Goal: Transaction & Acquisition: Purchase product/service

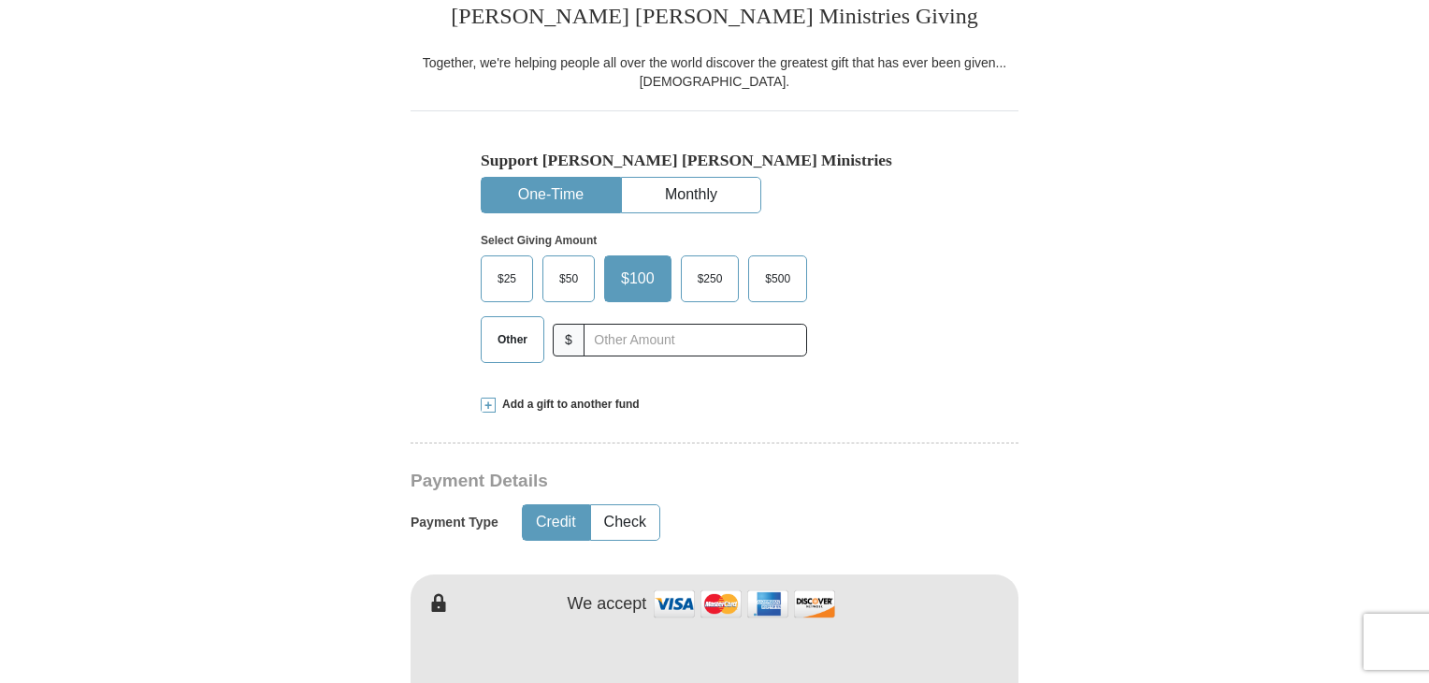
scroll to position [503, 0]
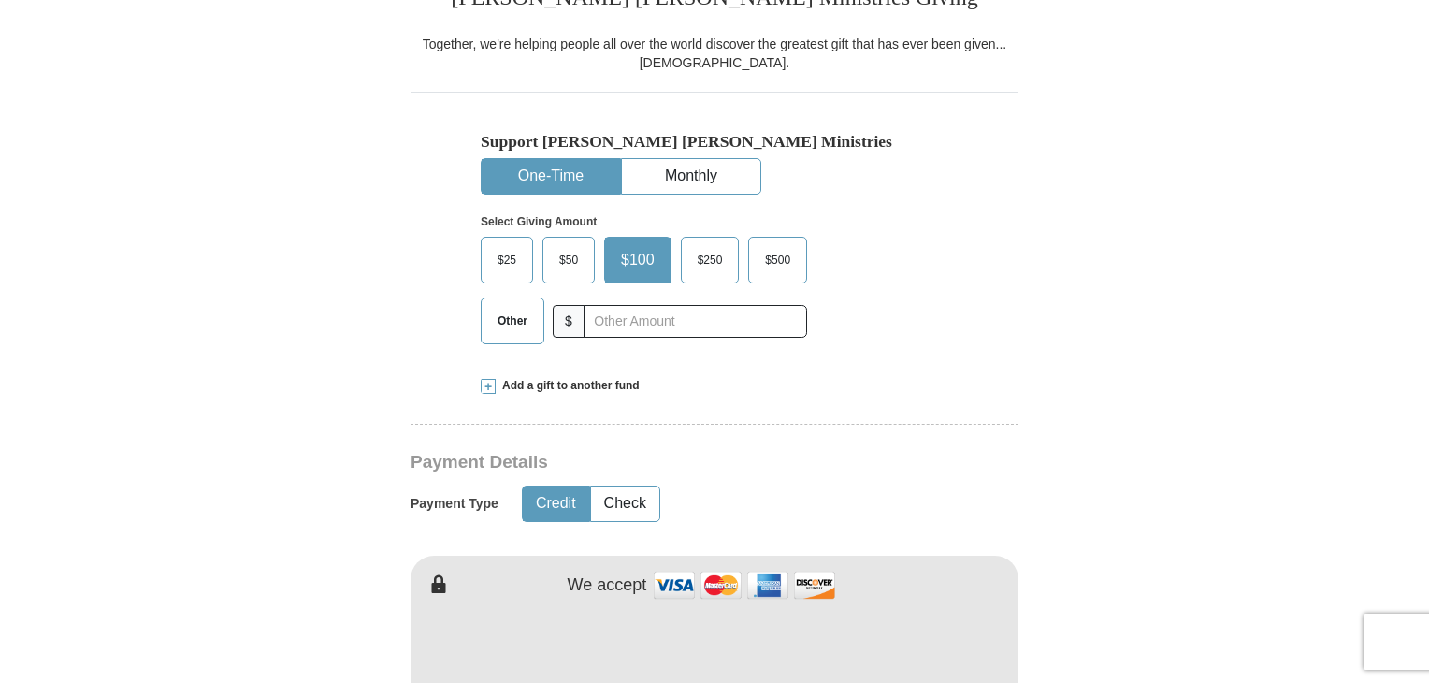
click at [511, 318] on span "Other" at bounding box center [512, 321] width 49 height 28
click at [0, 0] on input "Other" at bounding box center [0, 0] width 0 height 0
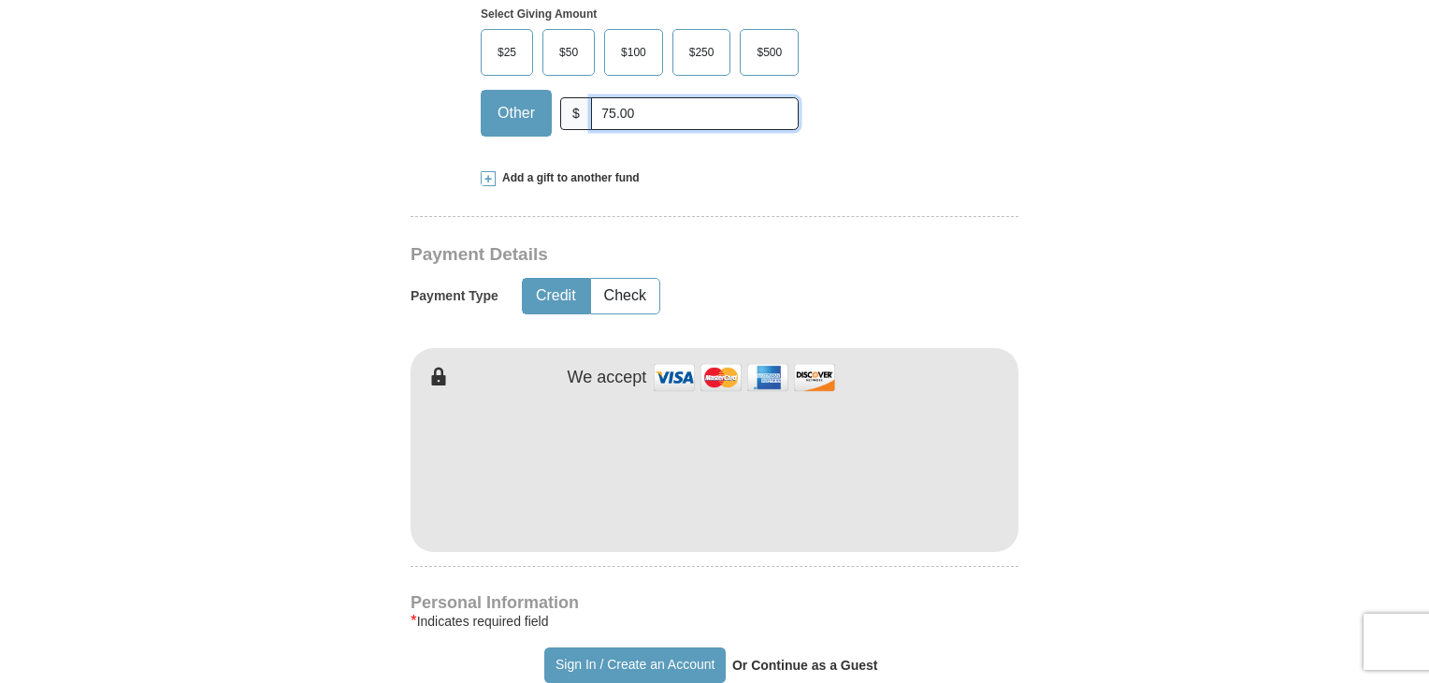
scroll to position [716, 0]
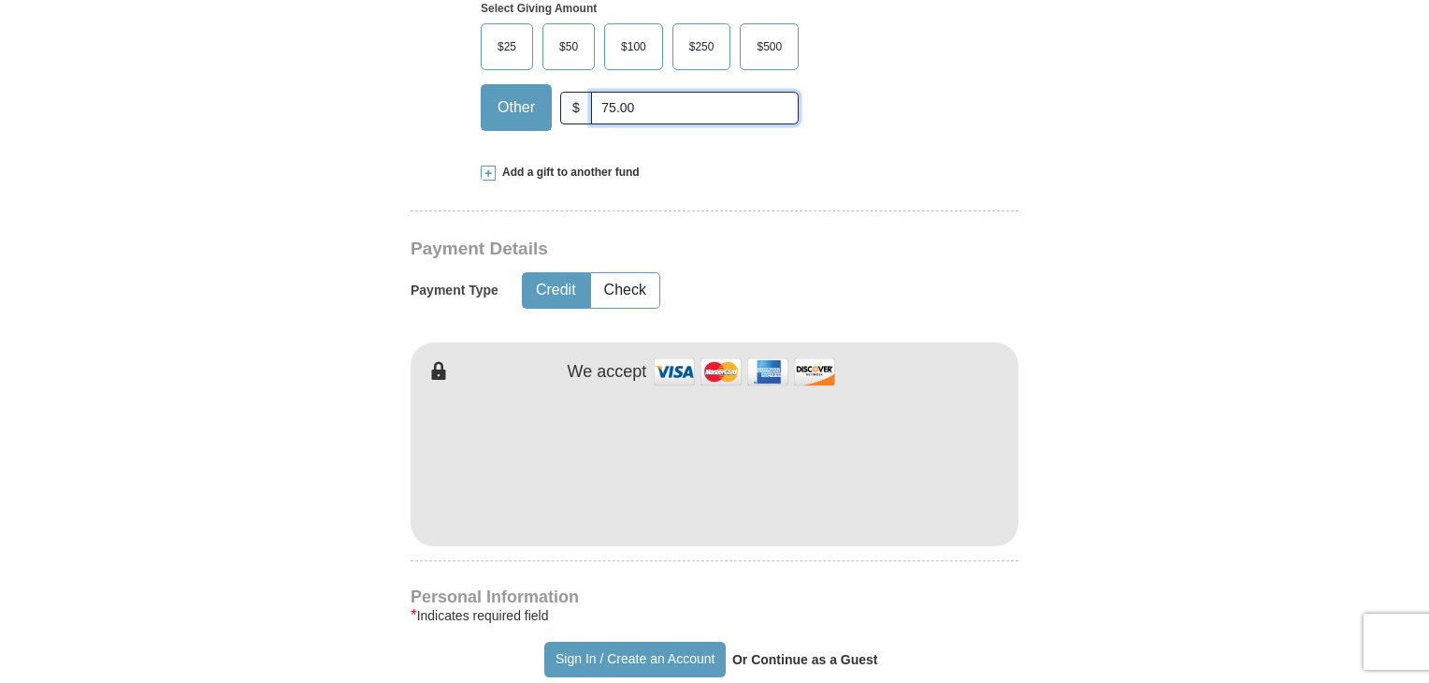
type input "75.00"
click at [545, 289] on button "Credit" at bounding box center [556, 290] width 66 height 35
type input "carleen"
type input "shipley"
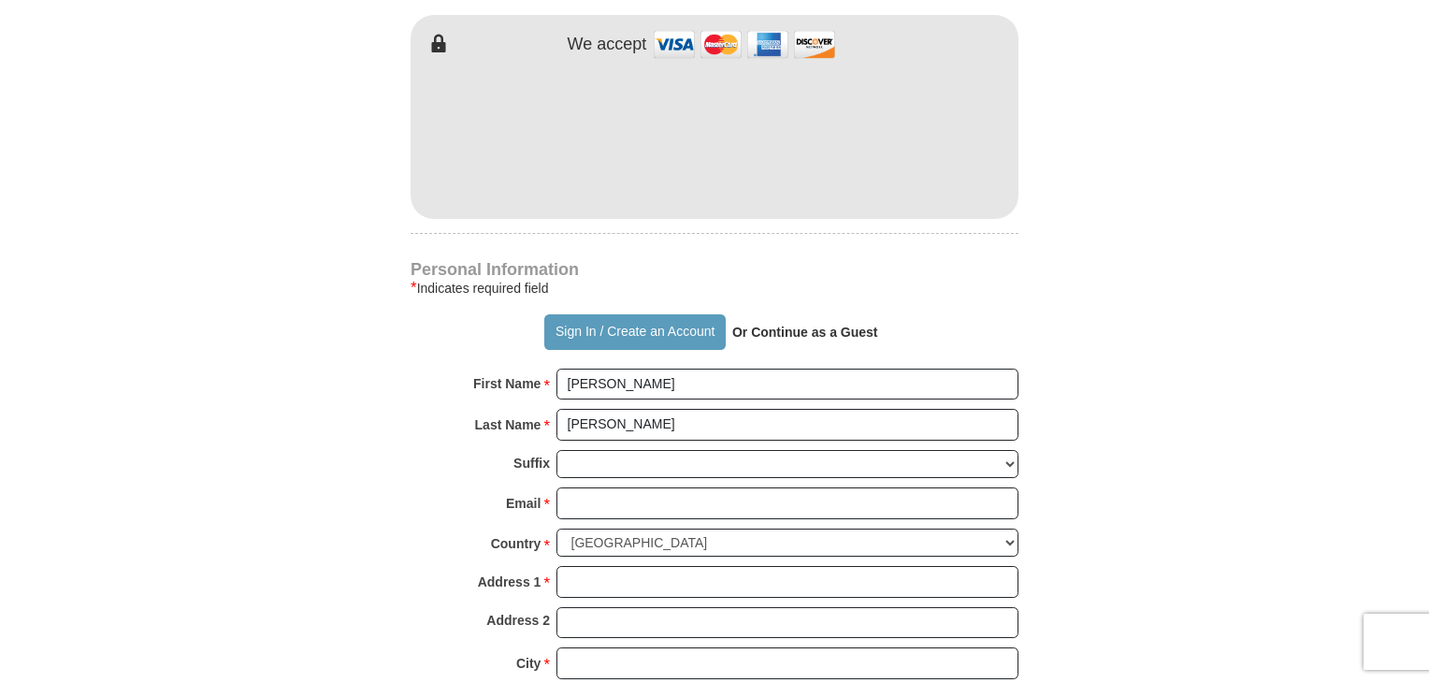
scroll to position [1078, 0]
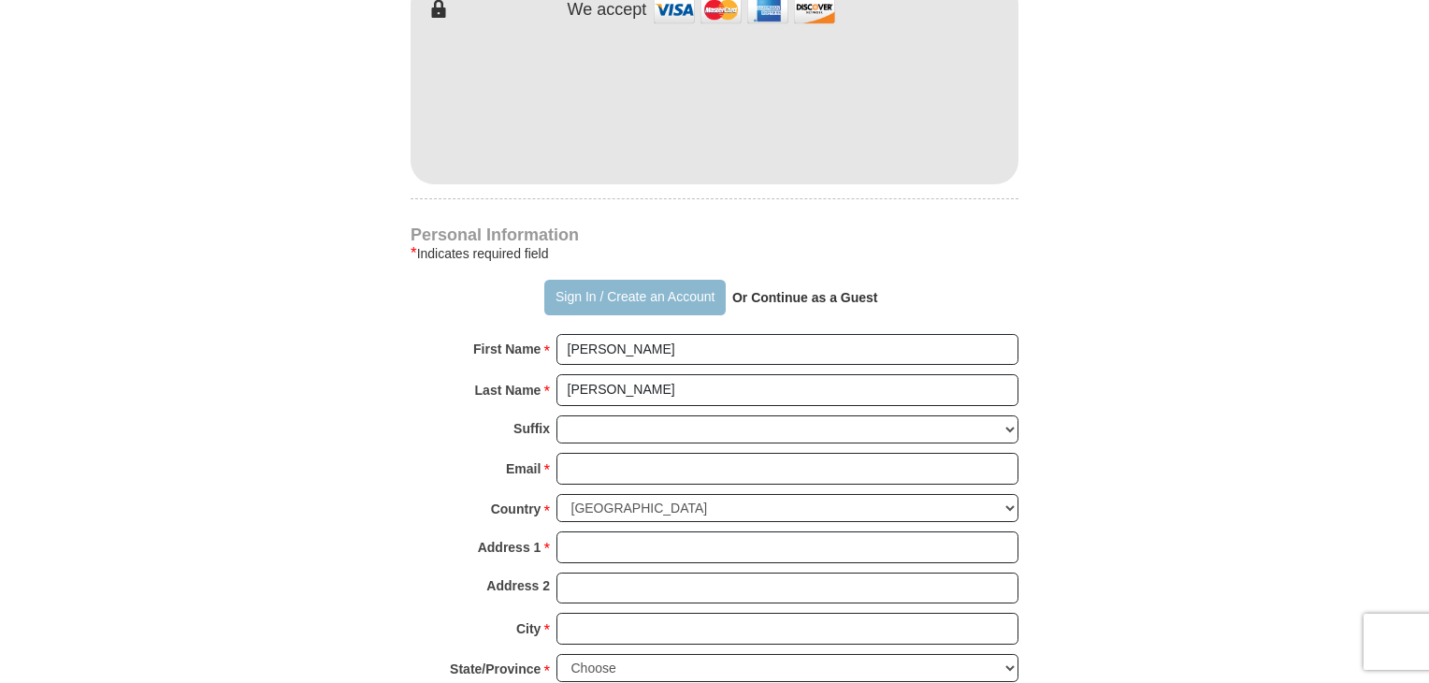
click at [583, 295] on button "Sign In / Create an Account" at bounding box center [634, 298] width 180 height 36
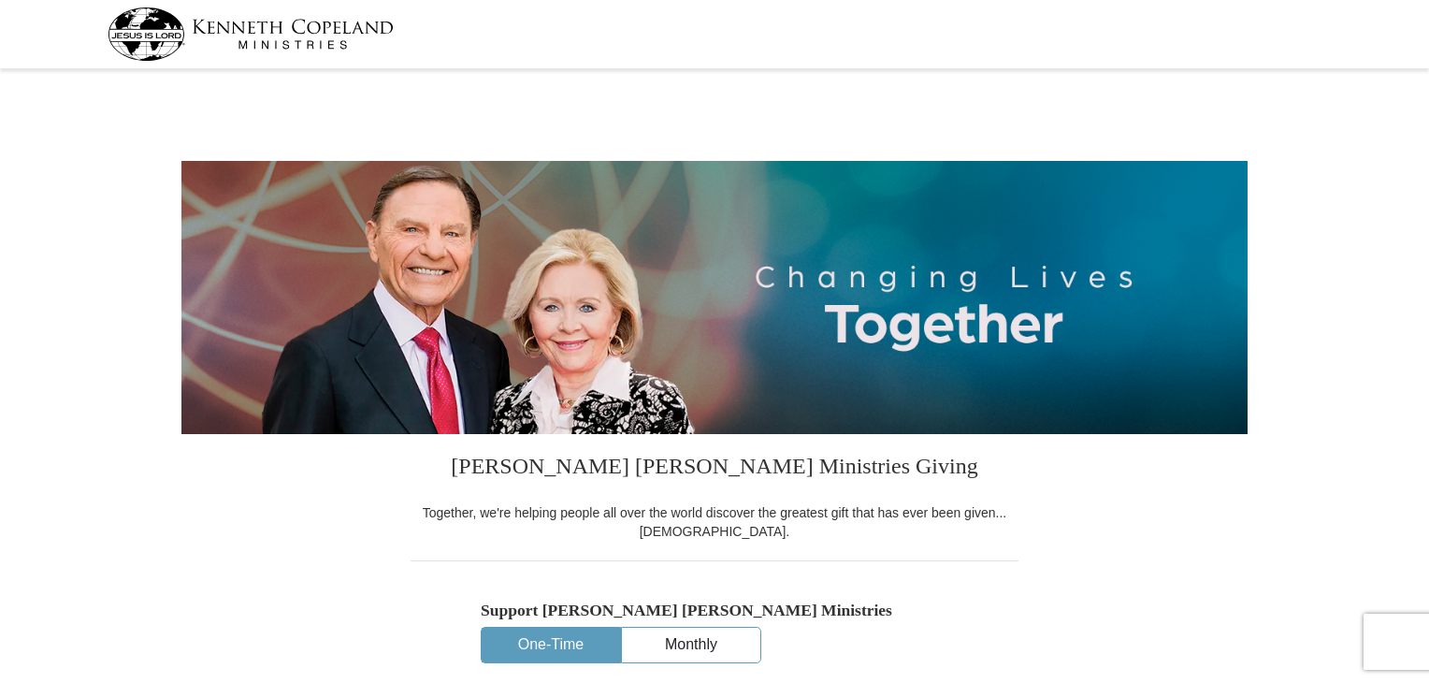
select select "NC"
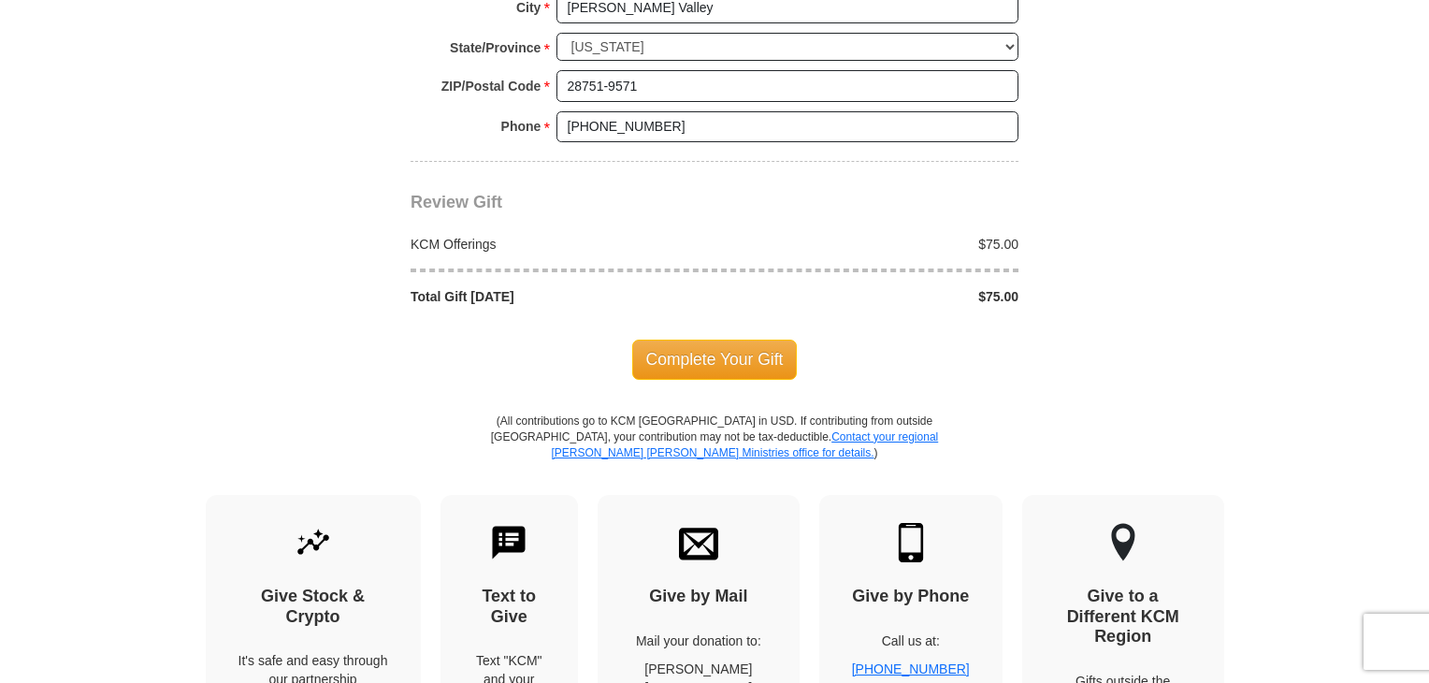
scroll to position [1616, 0]
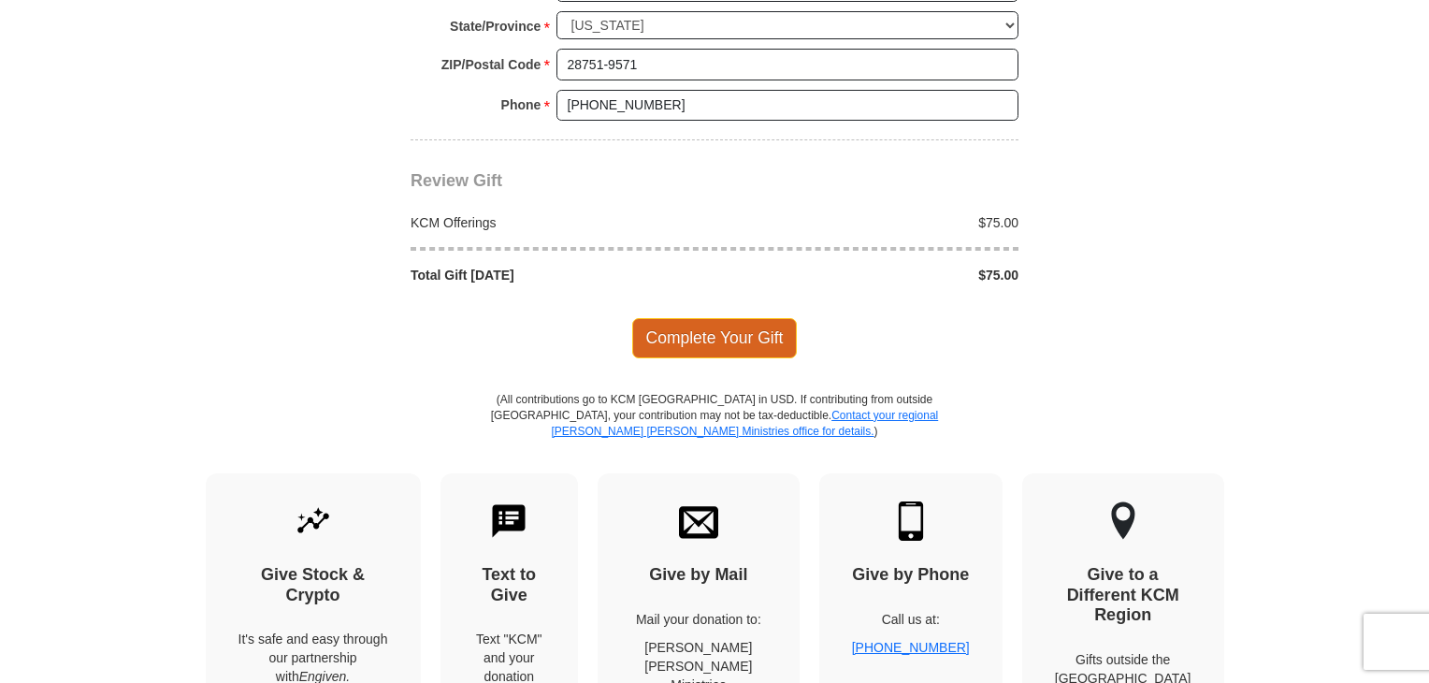
click at [715, 333] on span "Complete Your Gift" at bounding box center [715, 337] width 166 height 39
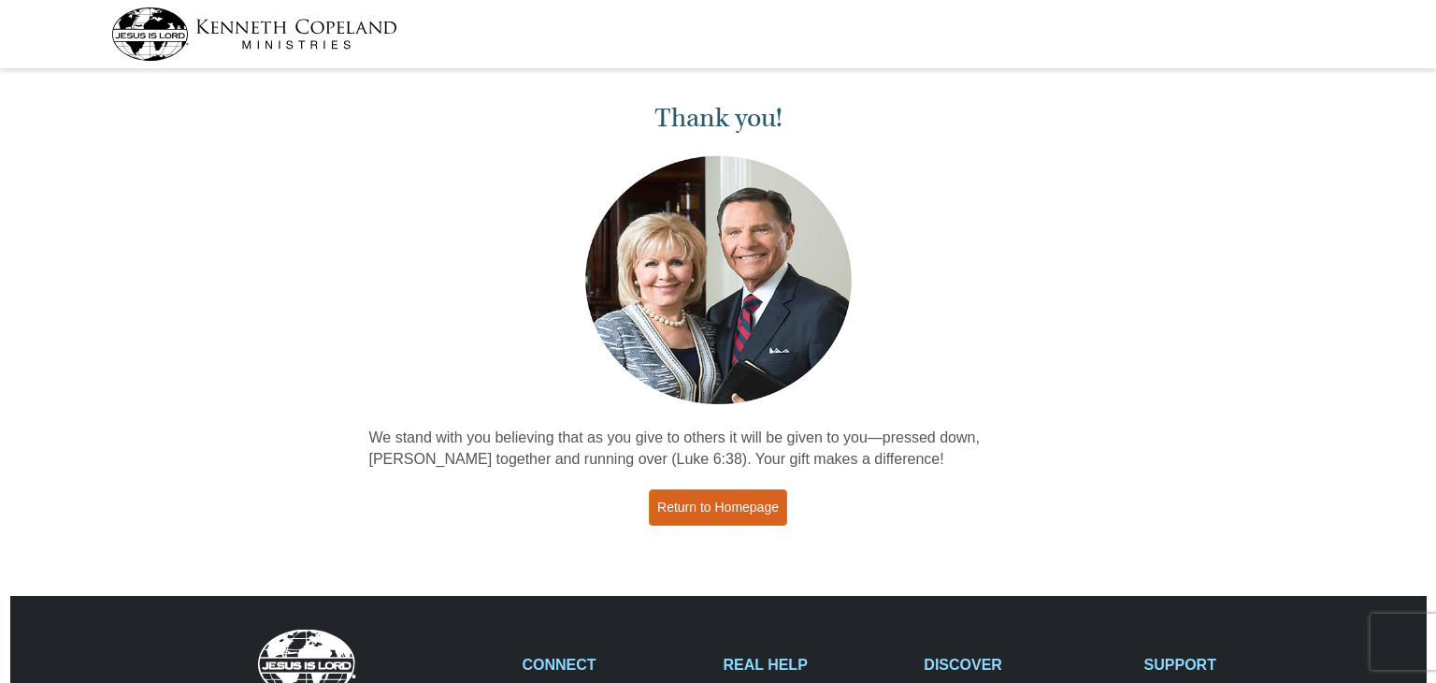
click at [712, 502] on link "Return to Homepage" at bounding box center [718, 507] width 138 height 36
